Goal: Find specific page/section: Find specific page/section

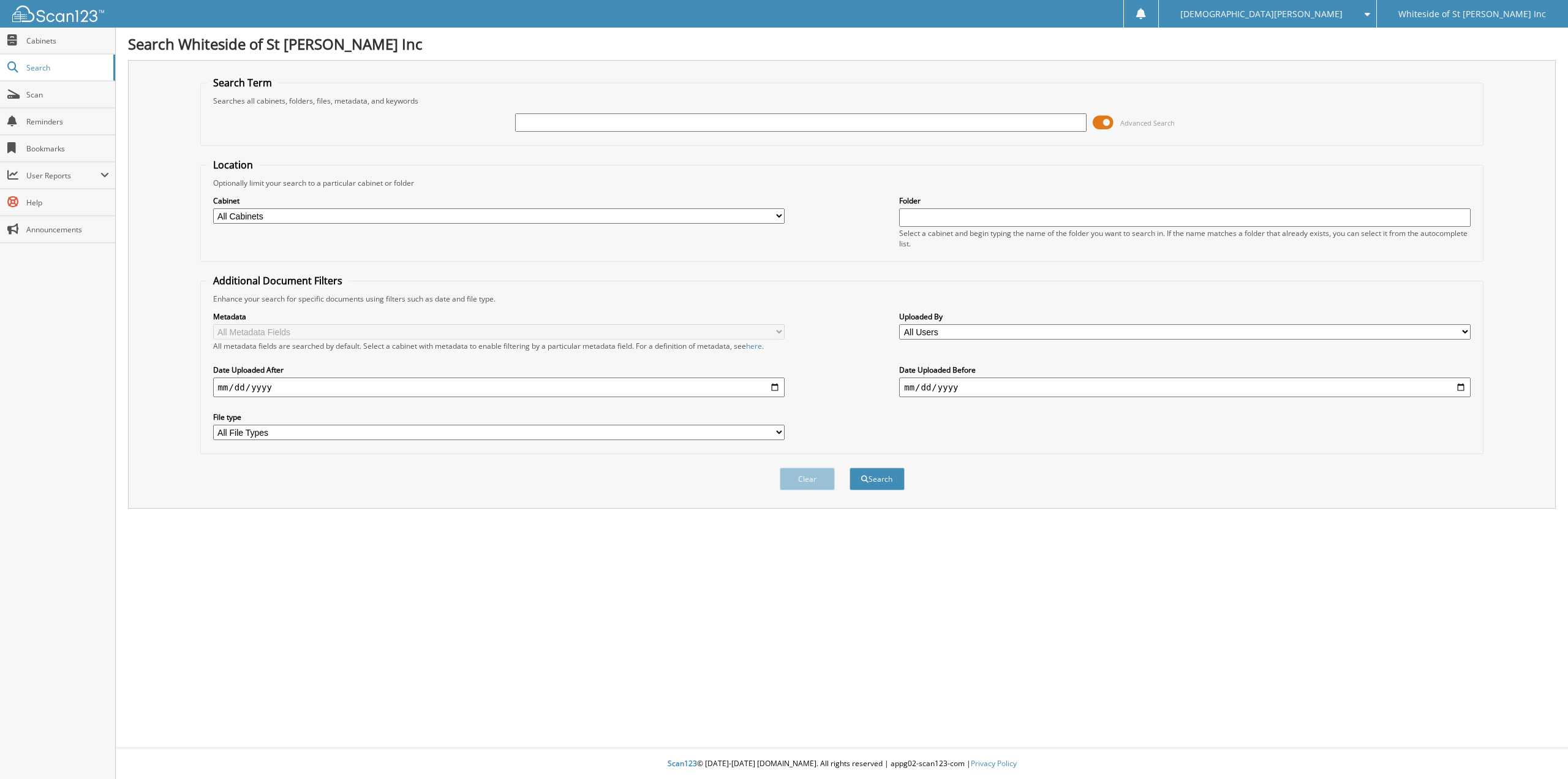
click at [556, 120] on input "text" at bounding box center [800, 122] width 571 height 19
type input "[PERSON_NAME]"
click at [849, 467] on button "Search" at bounding box center [877, 478] width 55 height 23
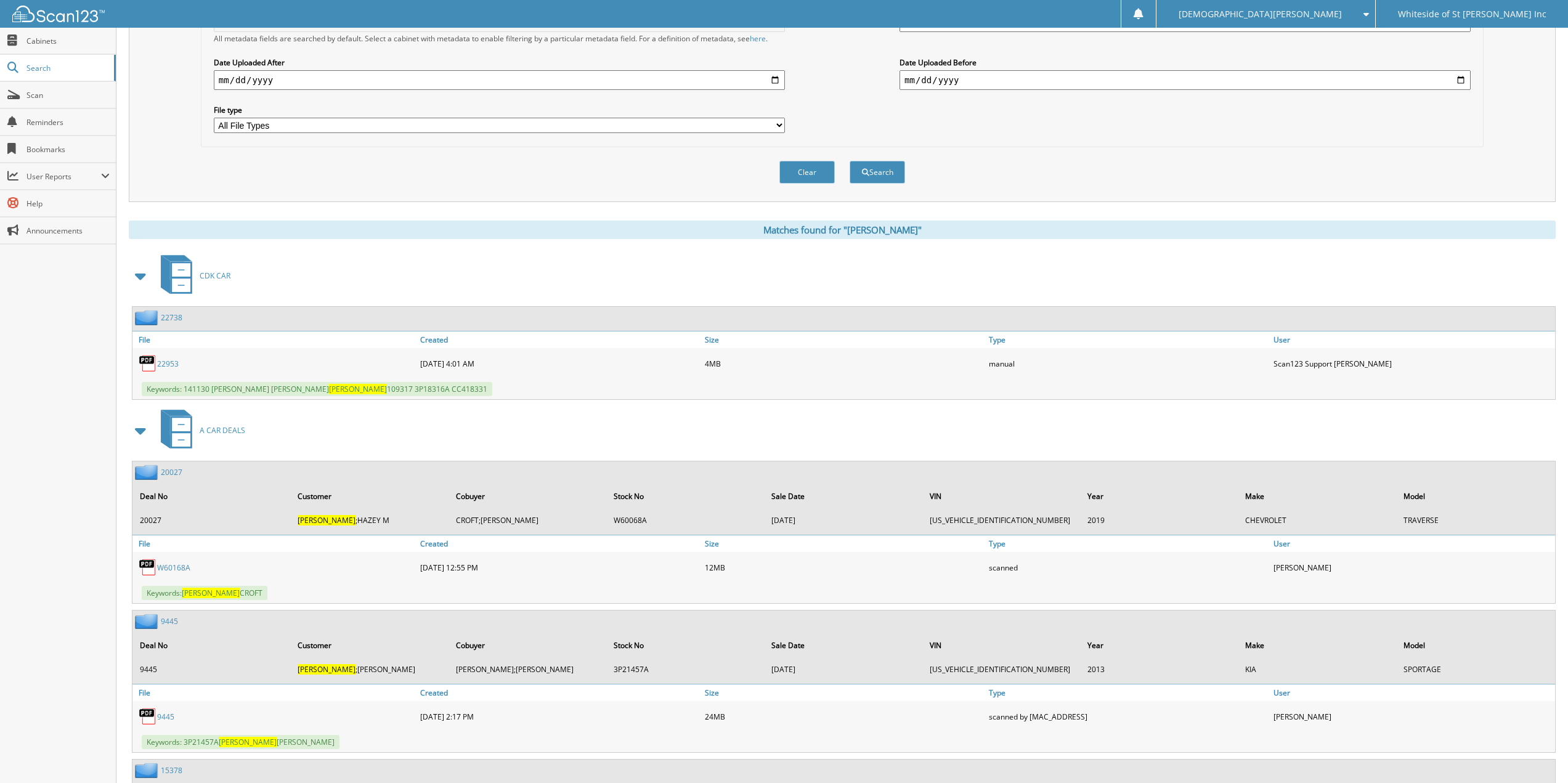
scroll to position [397, 0]
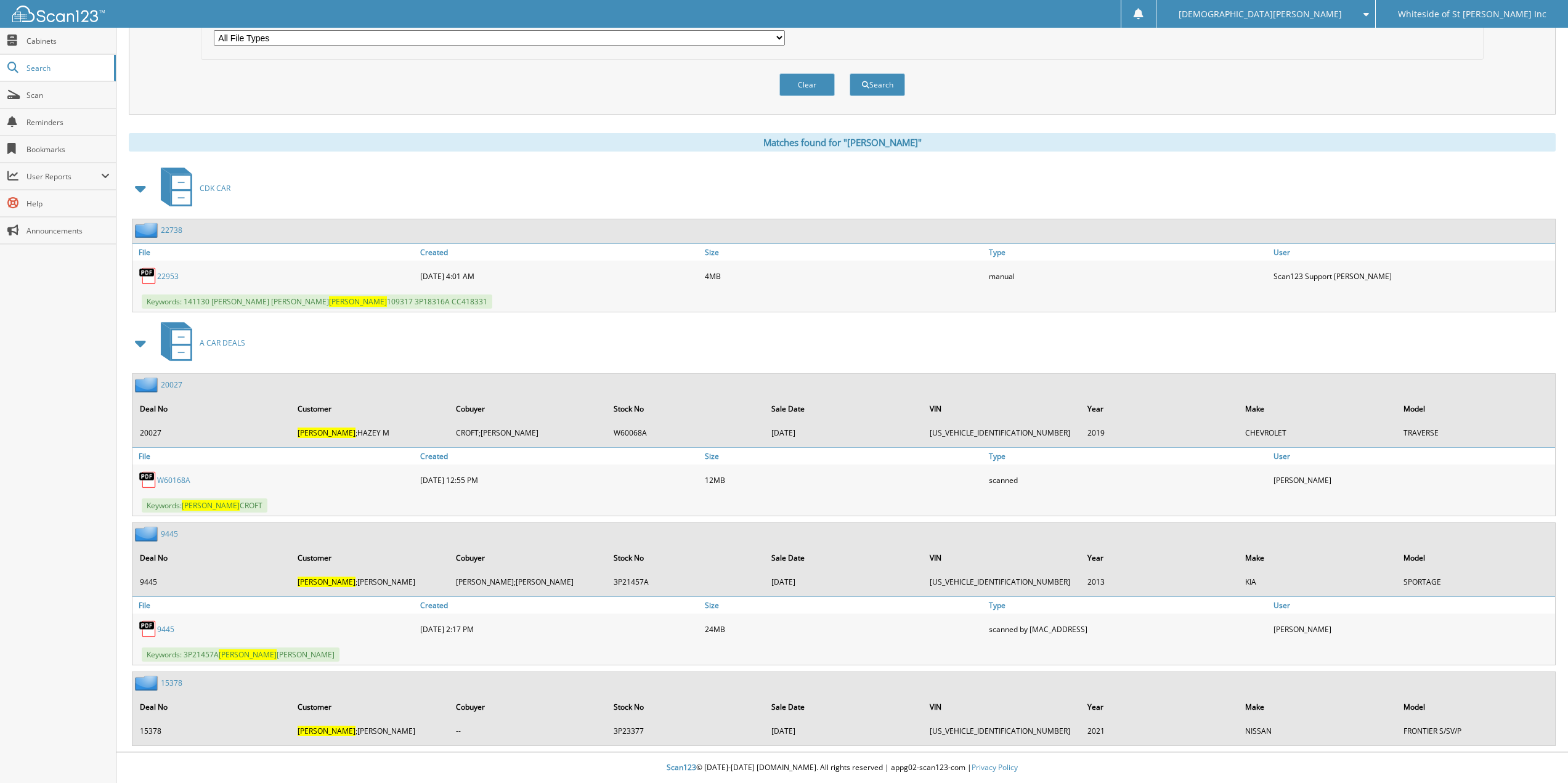
click at [166, 479] on link "W60168A" at bounding box center [174, 479] width 34 height 11
